Goal: Information Seeking & Learning: Stay updated

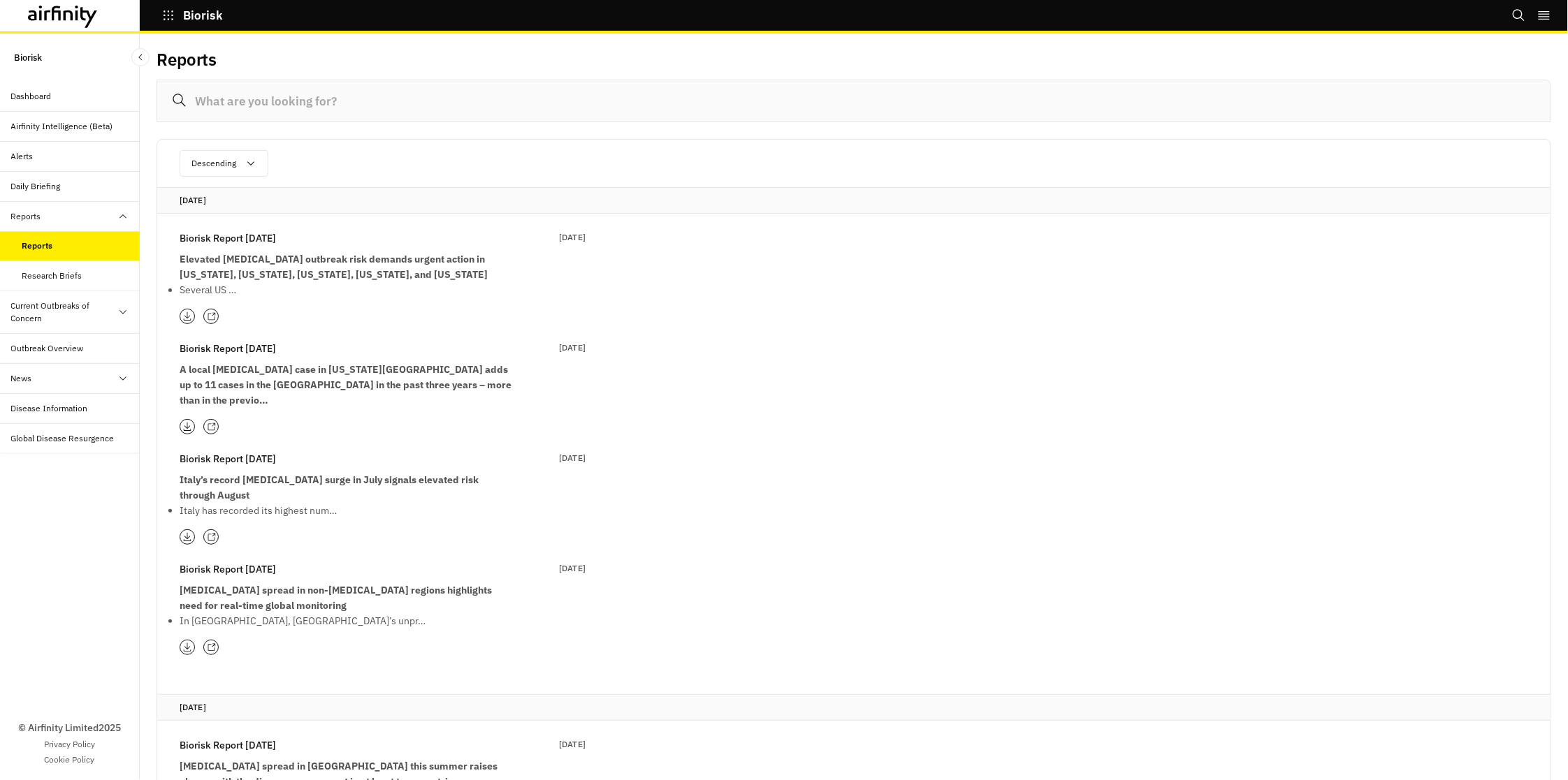
click at [38, 95] on div "Dashboard" at bounding box center [31, 96] width 41 height 12
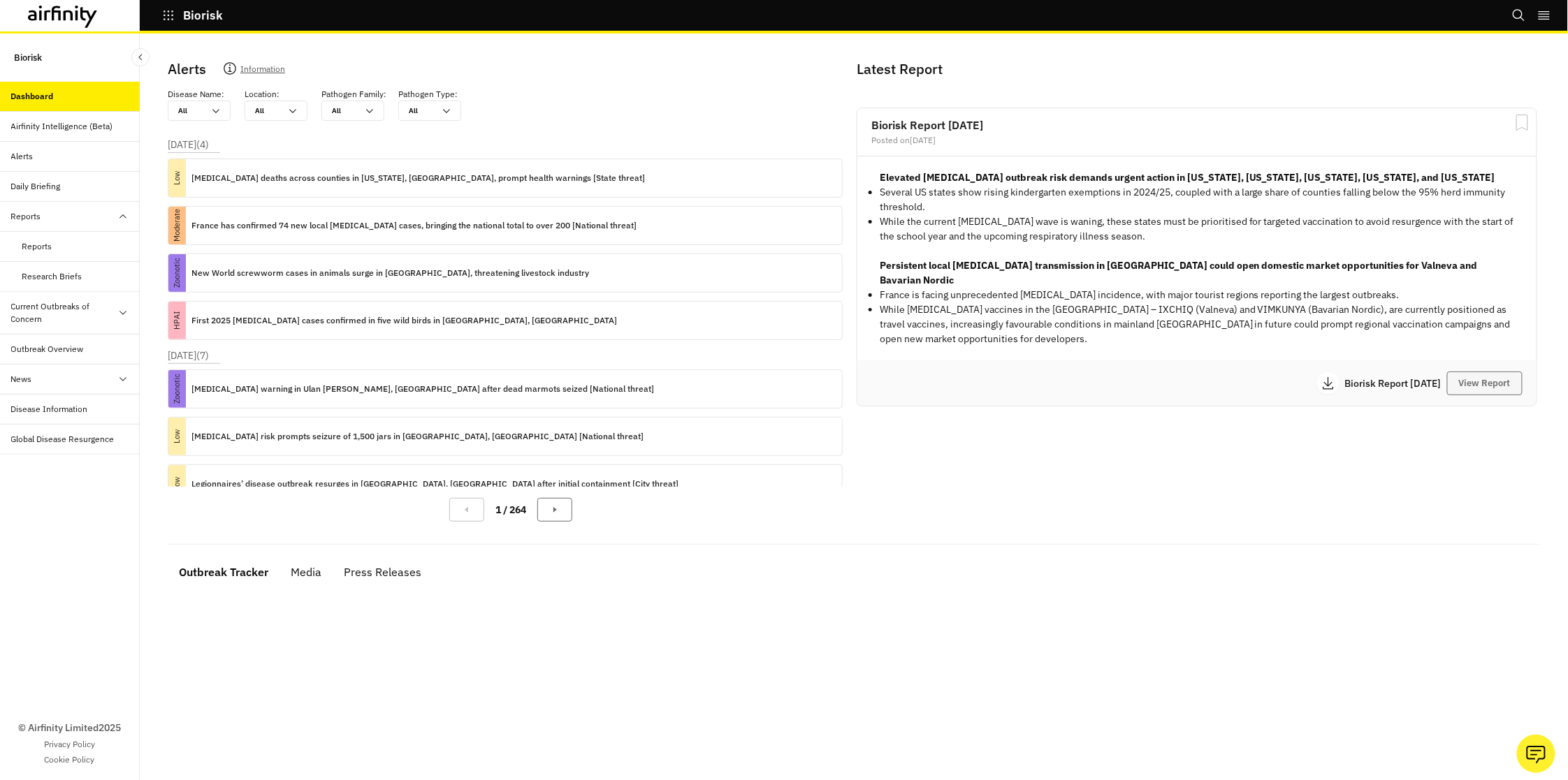
click at [1461, 371] on button "View Report" at bounding box center [1485, 383] width 76 height 24
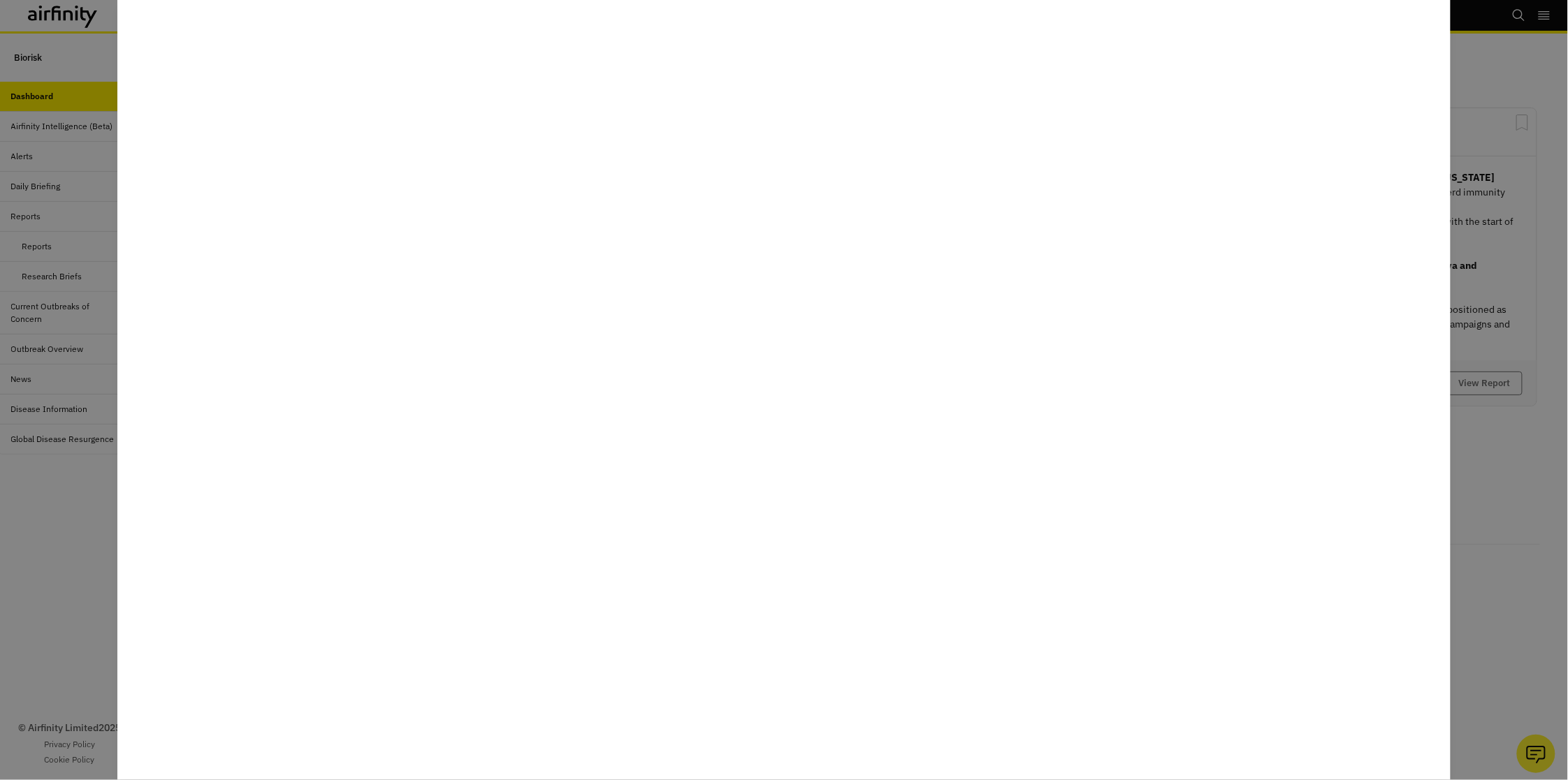
click at [115, 554] on div at bounding box center [784, 390] width 1568 height 780
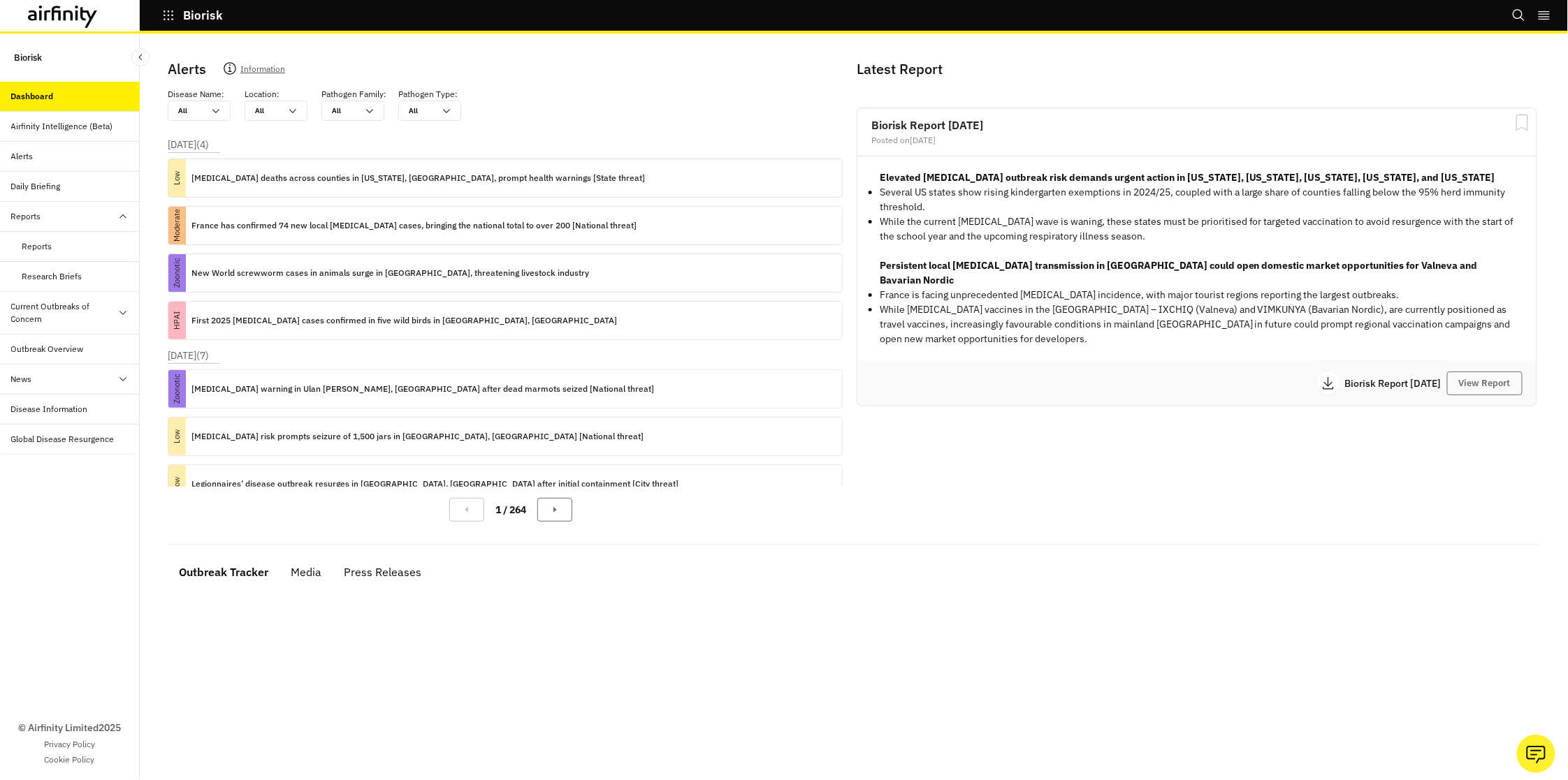
click at [30, 215] on div "Reports" at bounding box center [26, 216] width 30 height 12
click at [28, 216] on div "Reports" at bounding box center [26, 216] width 30 height 12
click at [30, 236] on div "Reports" at bounding box center [70, 247] width 140 height 30
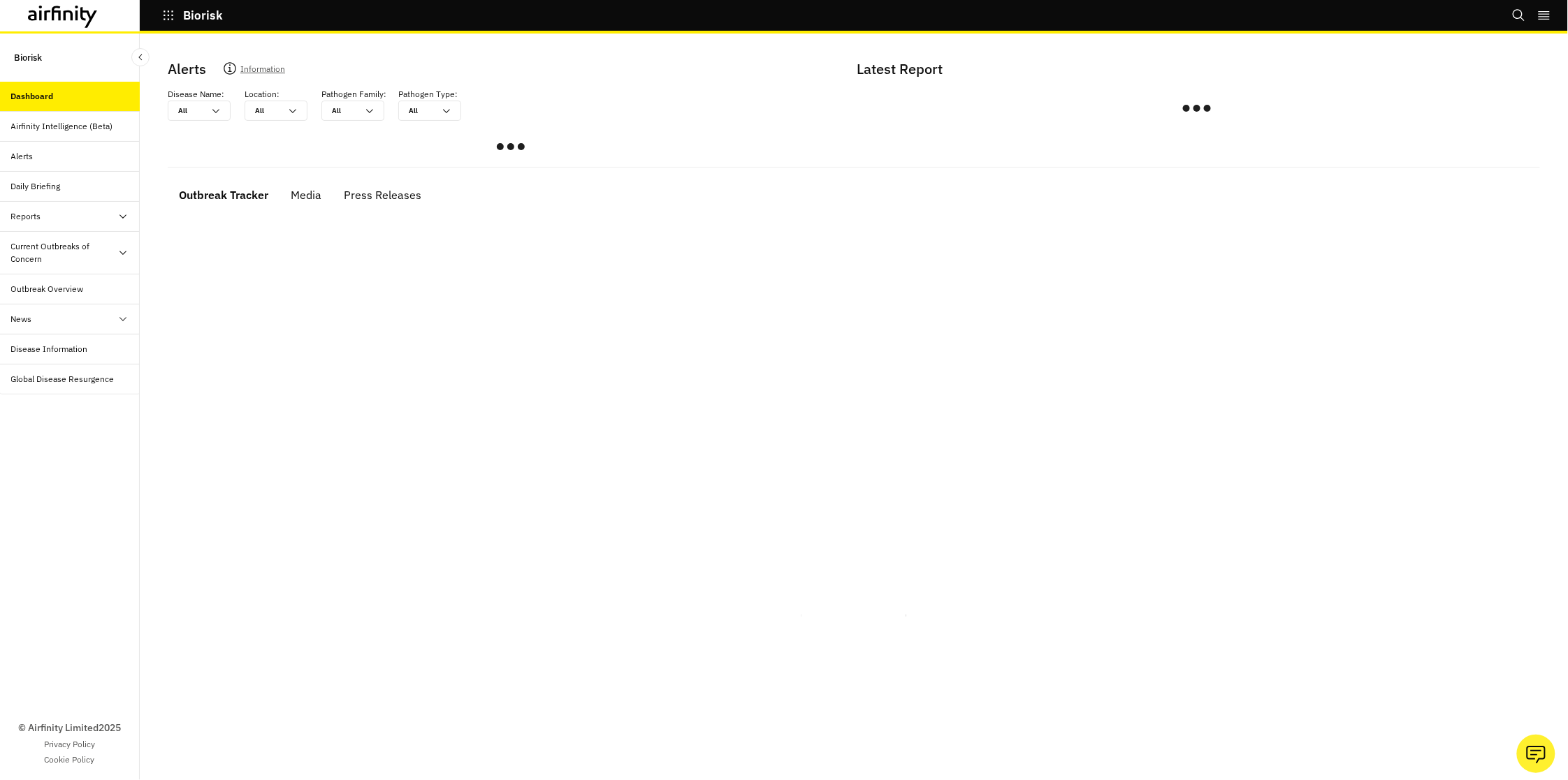
click at [185, 109] on div "All" at bounding box center [191, 111] width 25 height 11
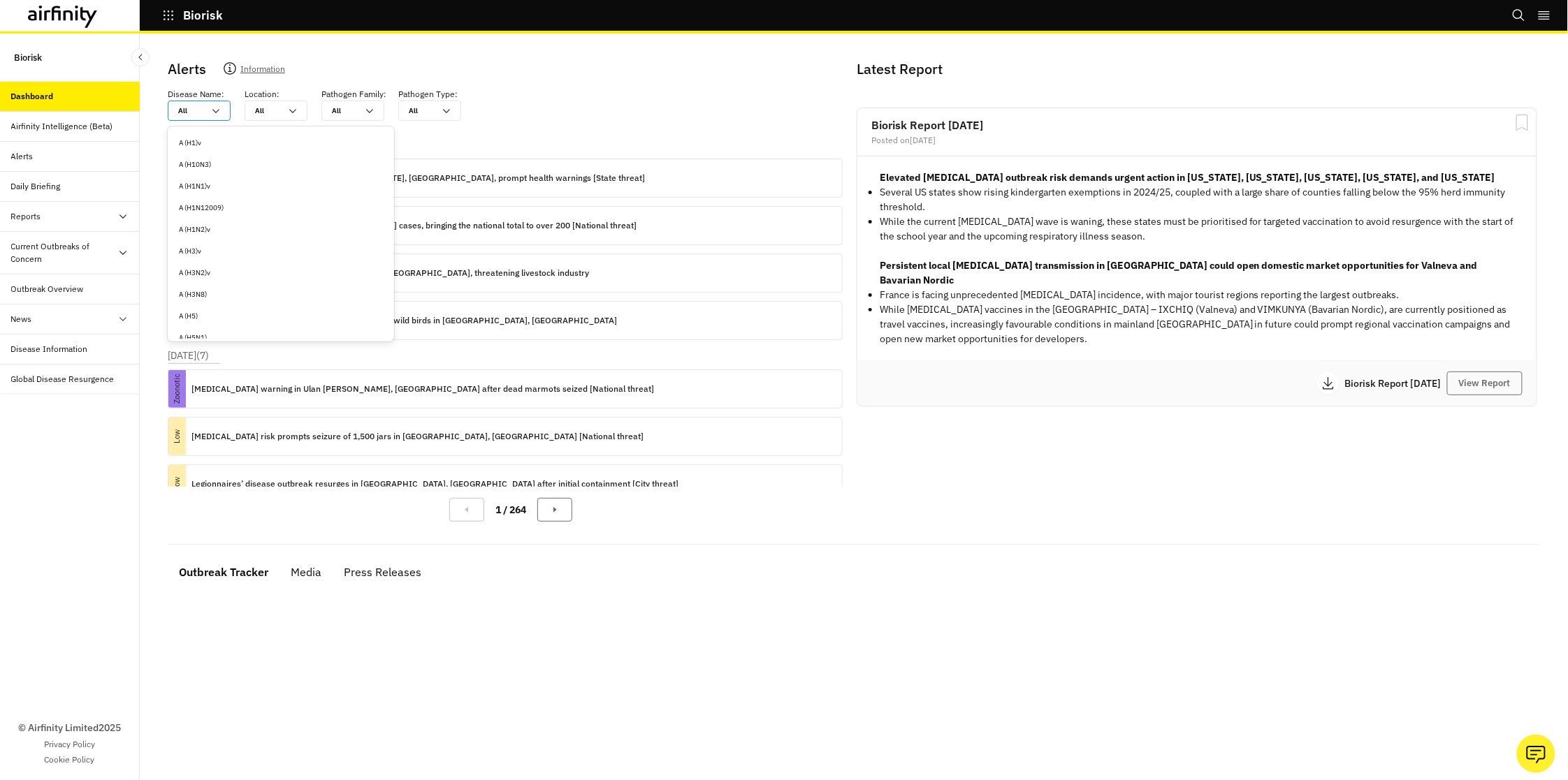
click at [197, 112] on div at bounding box center [191, 111] width 25 height 13
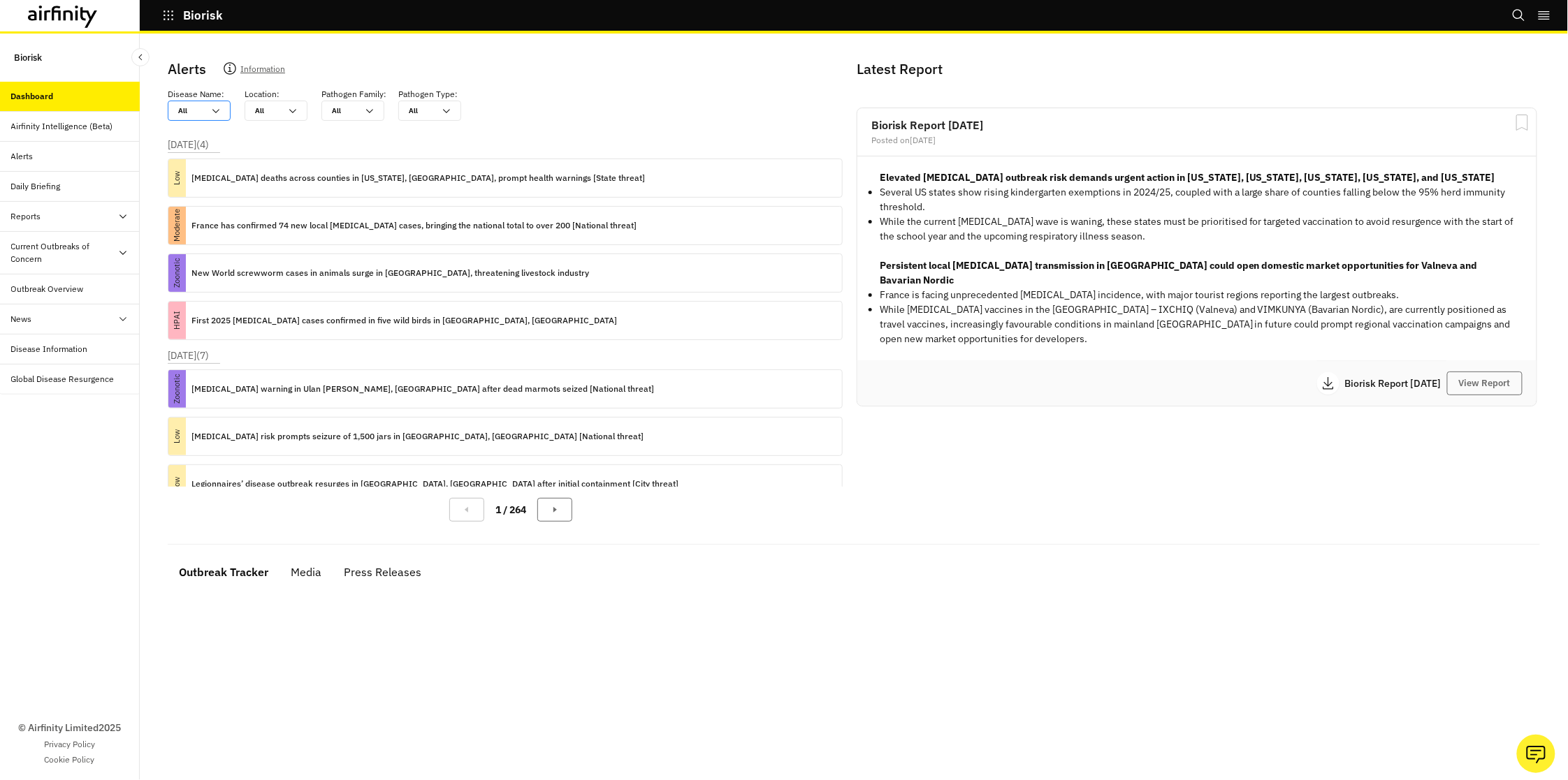
click at [189, 112] on div at bounding box center [191, 111] width 25 height 13
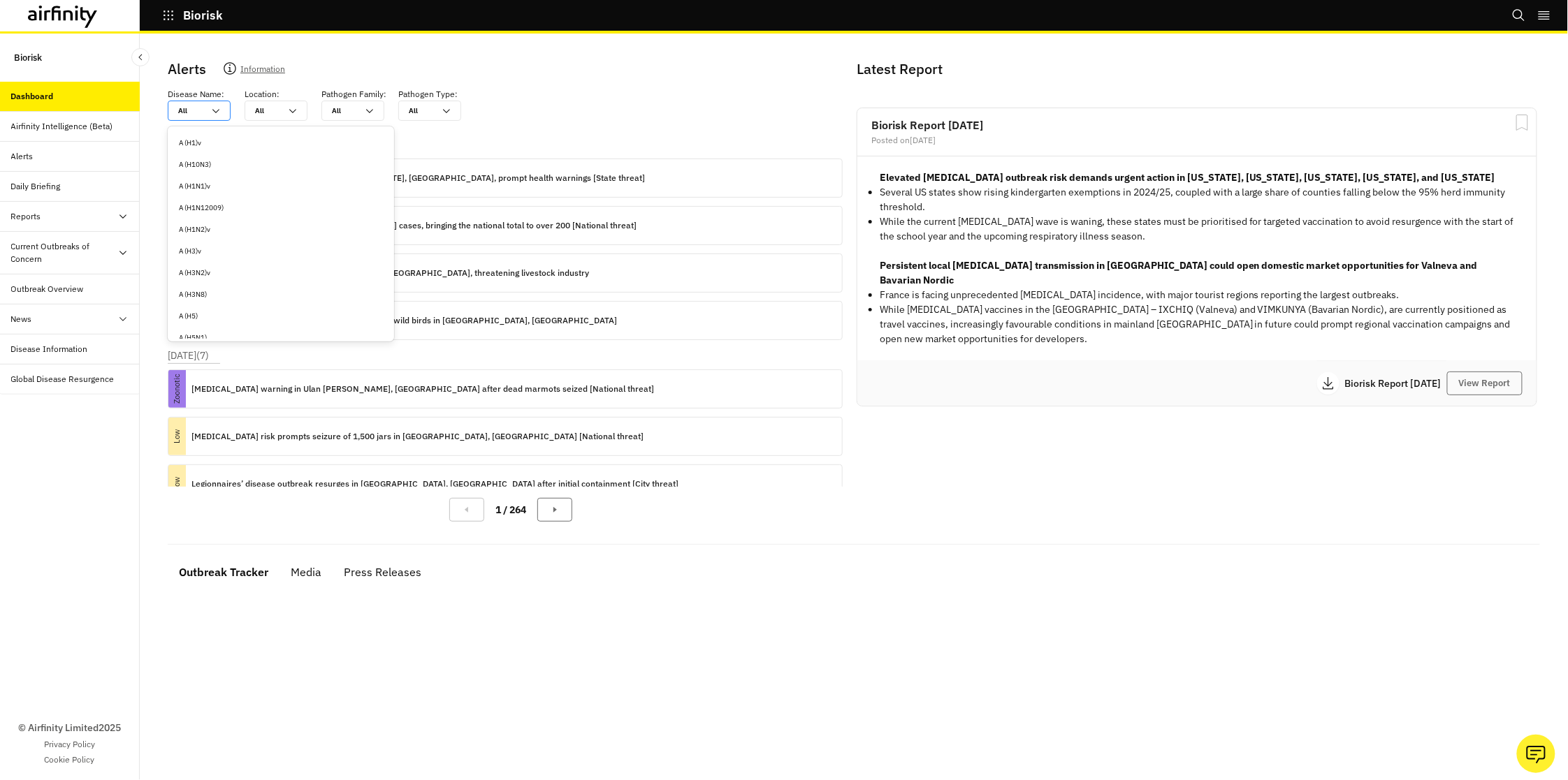
type input "m"
type input "mi"
type input "mid"
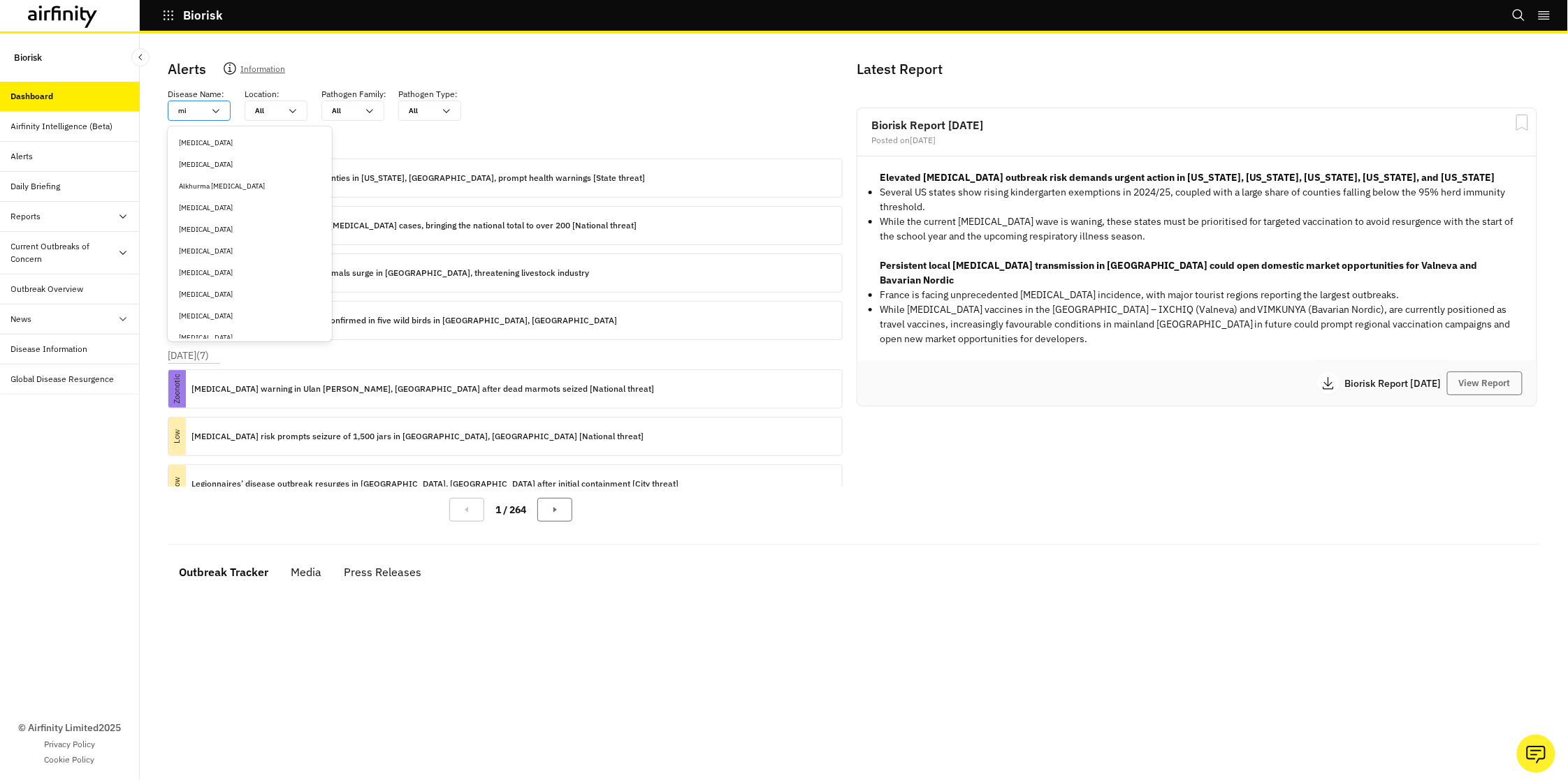
type input "mid"
type input "midd"
click at [209, 137] on div "Middle East respiratory syndrome-related (MERS-CoV)" at bounding box center [238, 142] width 118 height 11
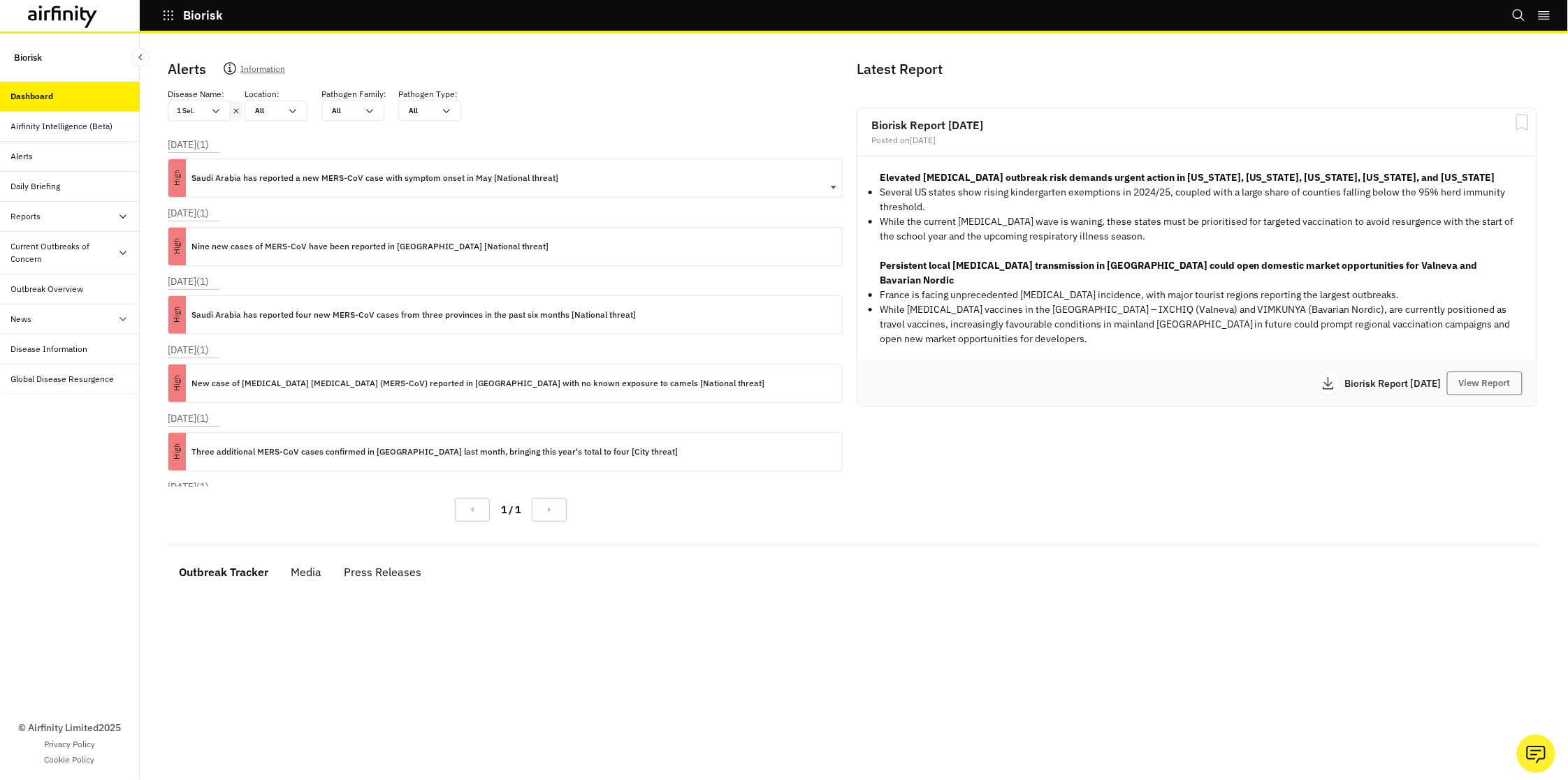
click at [334, 172] on p "Saudi Arabia has reported a new MERS-CoV case with symptom onset in May [Nation…" at bounding box center [375, 178] width 367 height 15
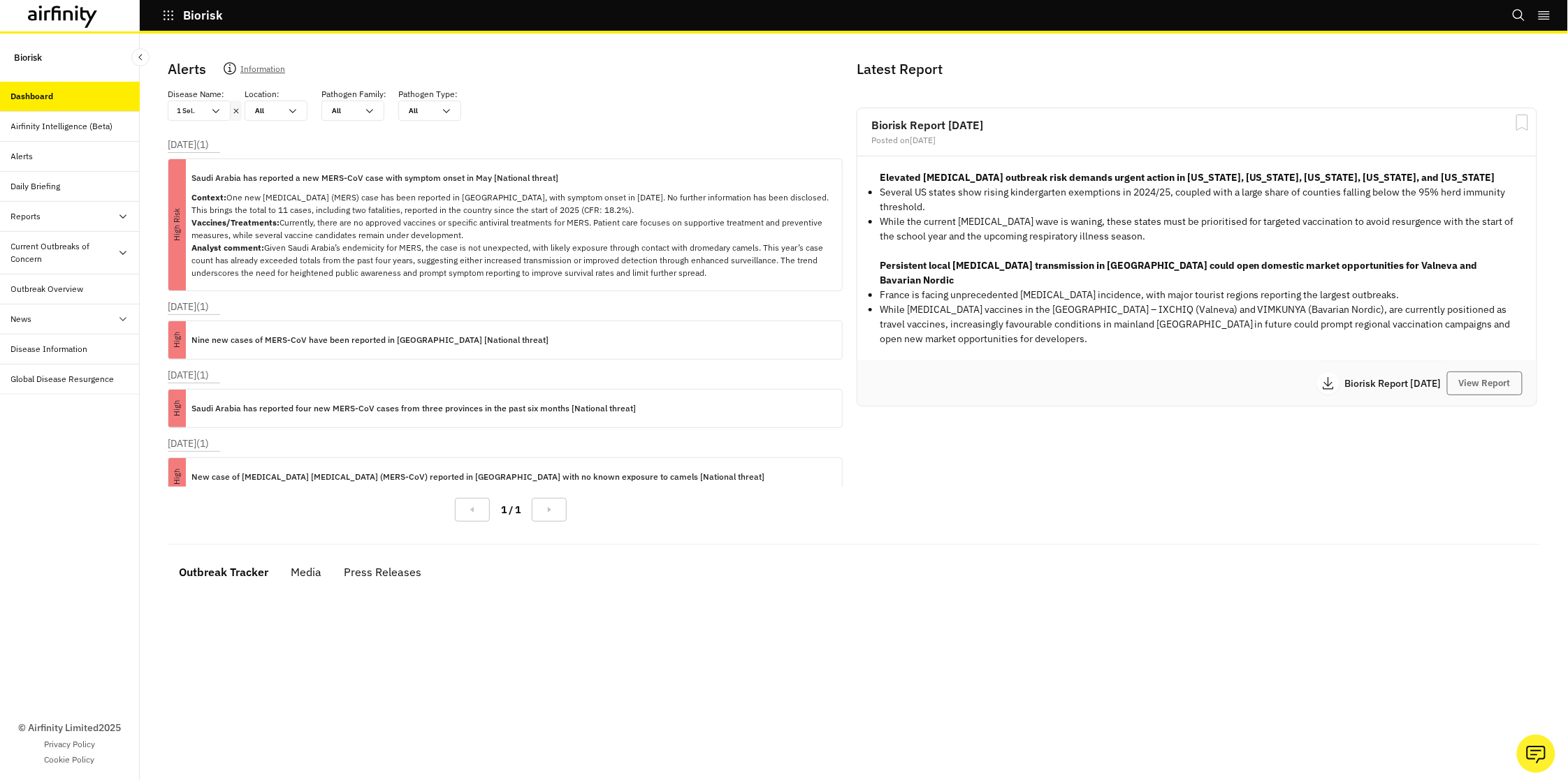
click at [85, 532] on div "© Airfinity Limited 2025 Privacy Policy Cookie Policy" at bounding box center [70, 587] width 140 height 385
click at [1474, 371] on button "View Report" at bounding box center [1485, 383] width 76 height 24
